Goal: Check status

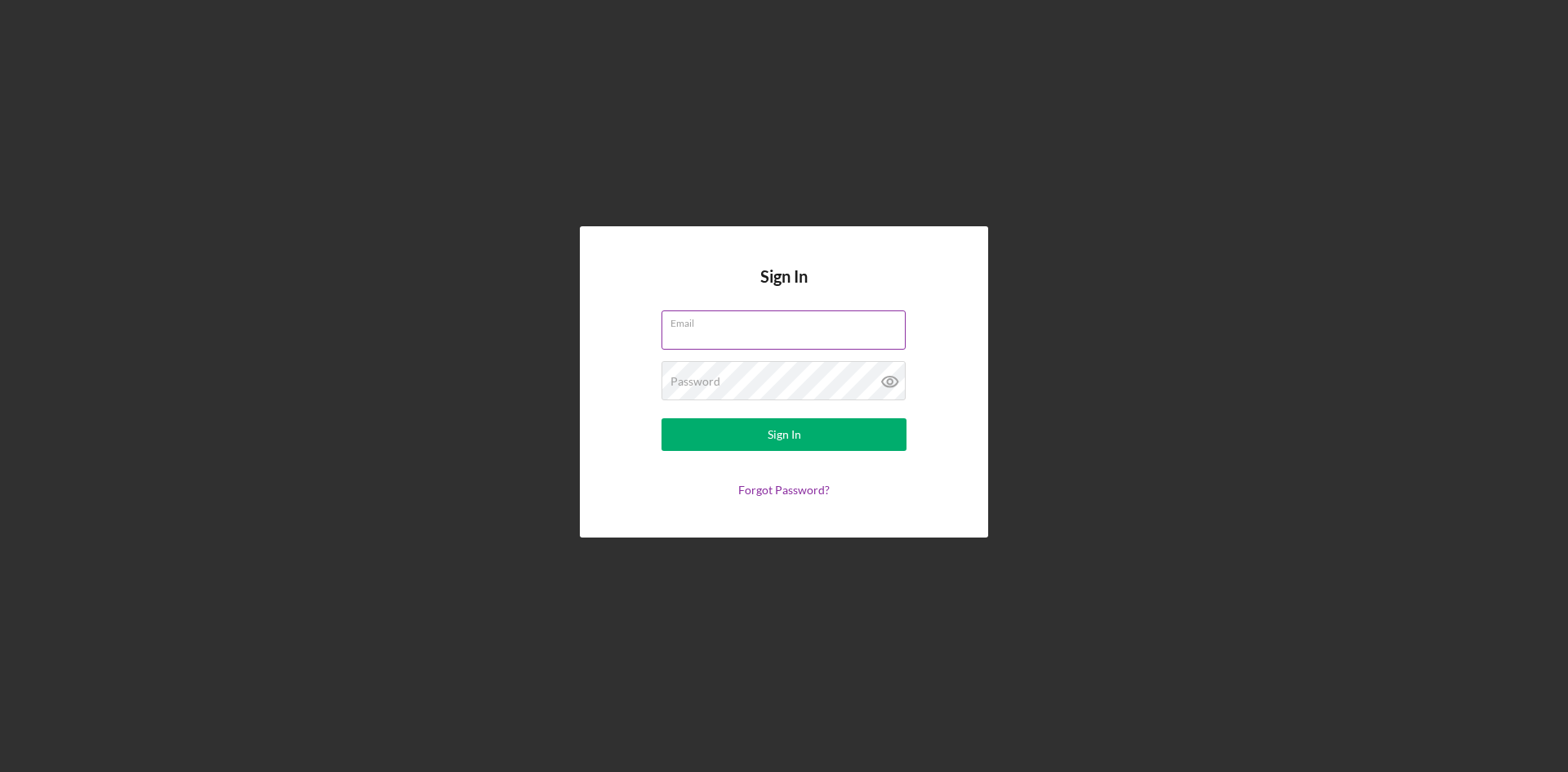
click at [705, 330] on input "Email" at bounding box center [784, 330] width 244 height 39
type input "[EMAIL_ADDRESS][DOMAIN_NAME]"
click at [728, 376] on div "Password Required" at bounding box center [784, 381] width 245 height 41
click at [774, 433] on div "Sign In" at bounding box center [784, 434] width 34 height 33
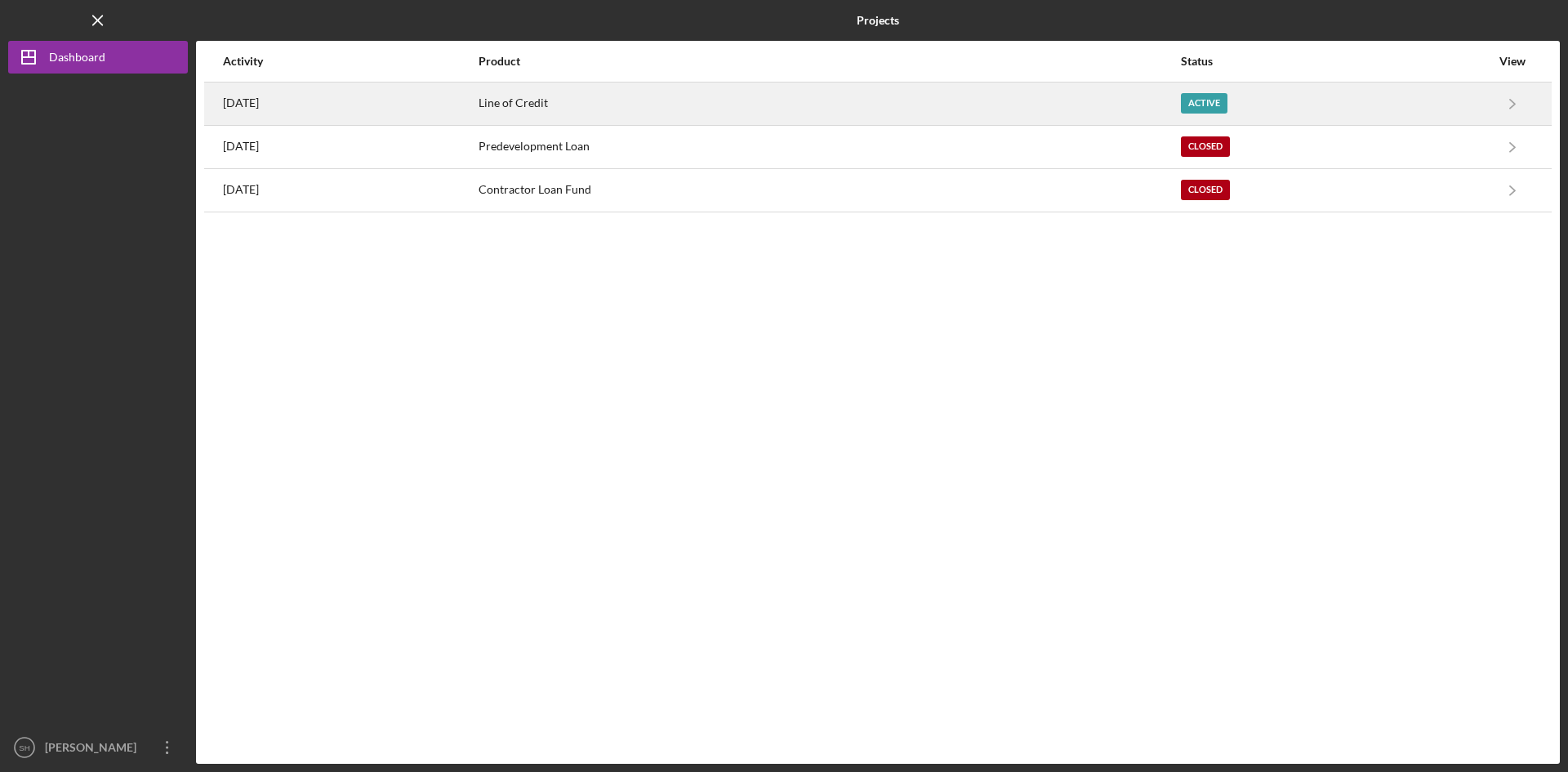
click at [592, 100] on div "Line of Credit" at bounding box center [829, 104] width 701 height 41
